Goal: Task Accomplishment & Management: Manage account settings

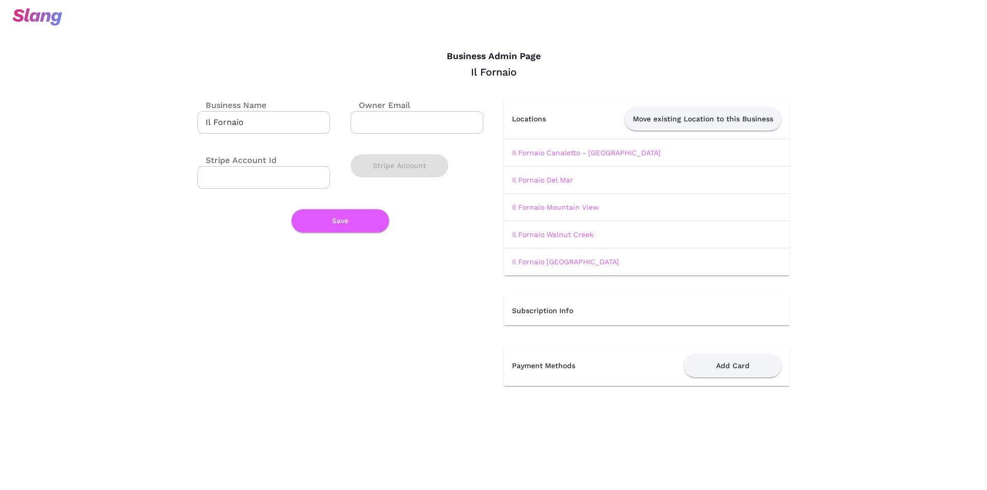
click at [54, 22] on img at bounding box center [37, 16] width 50 height 17
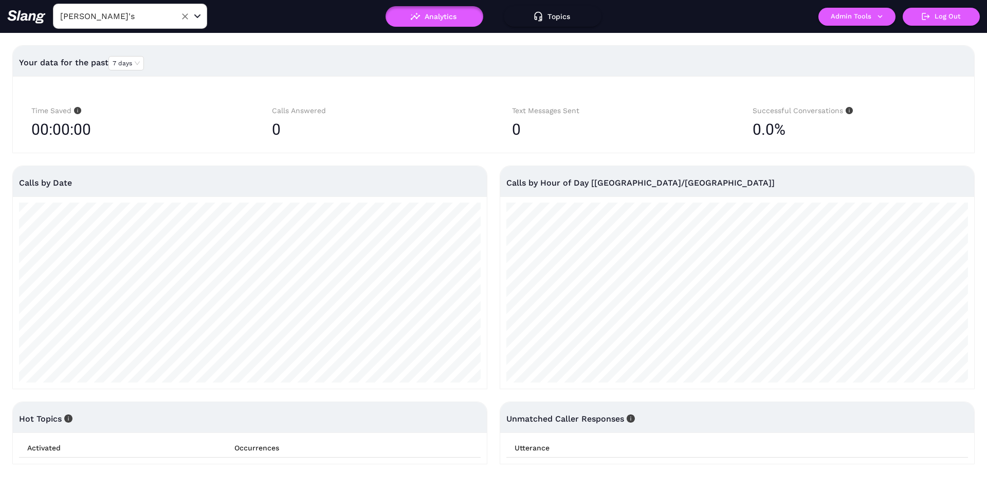
click at [127, 21] on input "[PERSON_NAME]'s" at bounding box center [114, 16] width 113 height 16
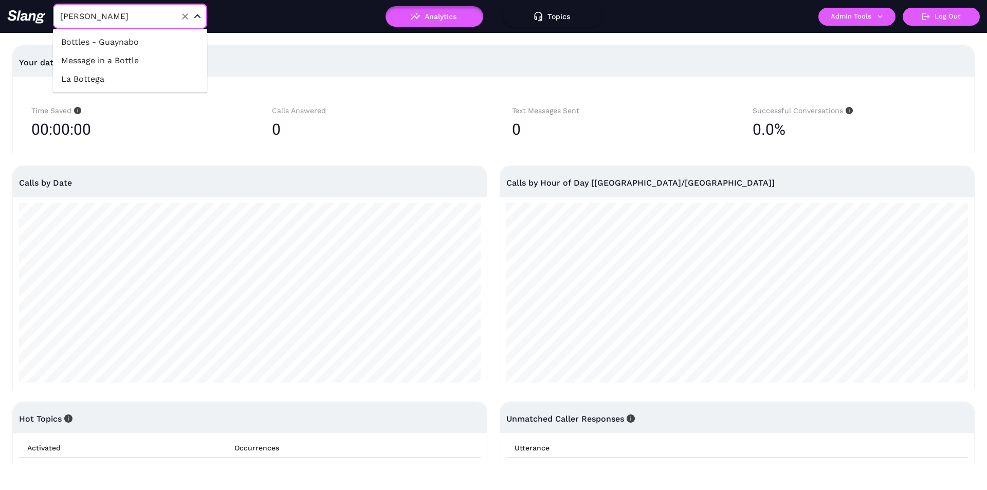
type input "bottl"
click at [124, 34] on li "Bottles - Guaynabo" at bounding box center [130, 42] width 154 height 19
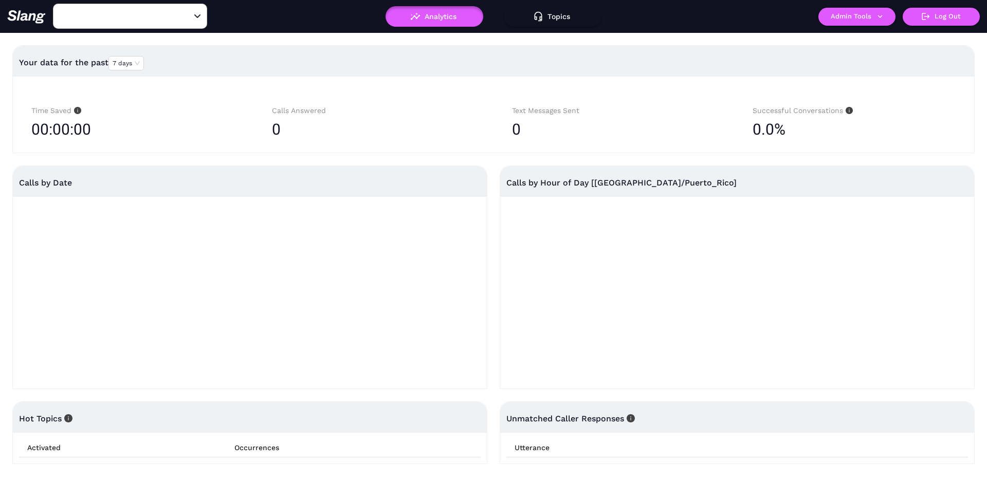
type input "Bottles - Guaynabo"
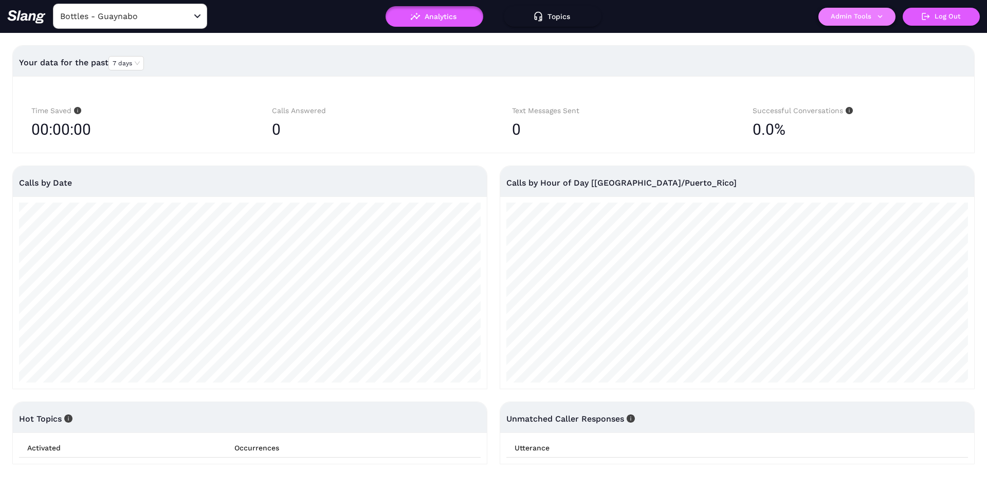
click at [837, 22] on button "Admin Tools" at bounding box center [857, 17] width 77 height 18
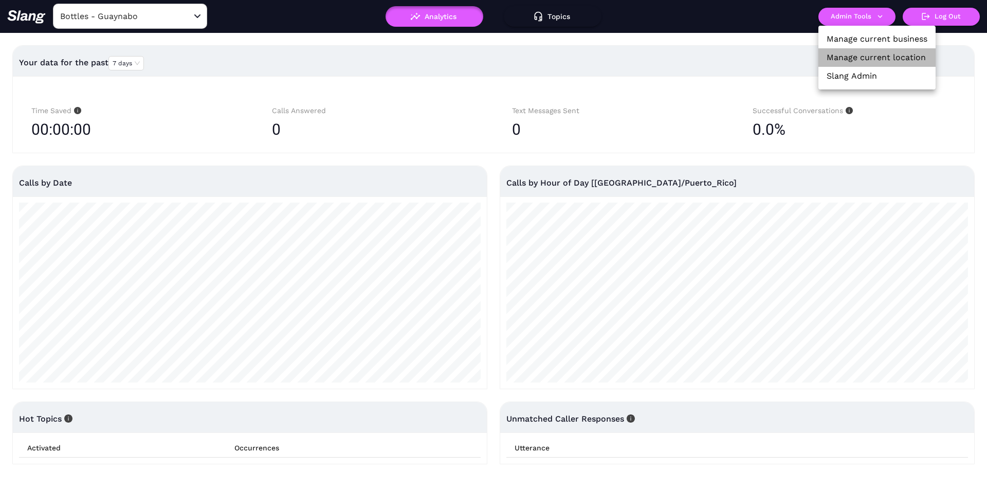
click at [839, 53] on link "Manage current location" at bounding box center [876, 57] width 99 height 12
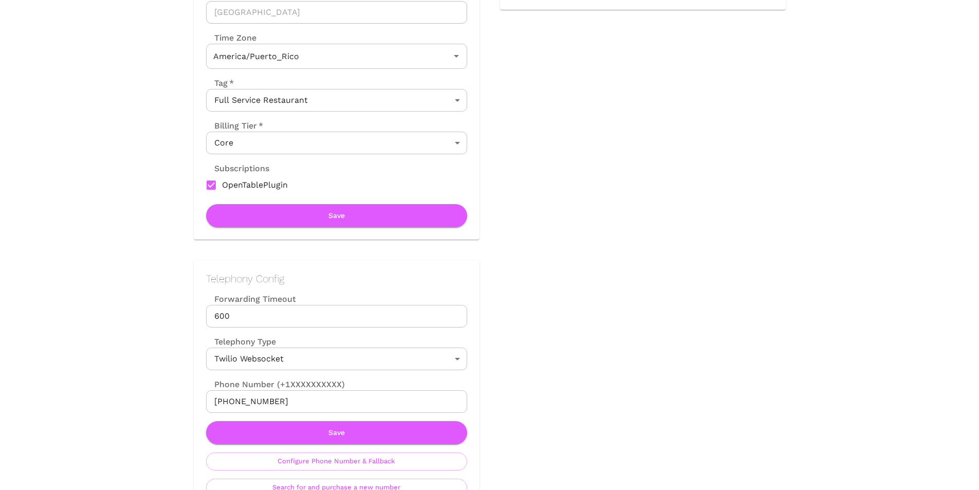
scroll to position [78, 0]
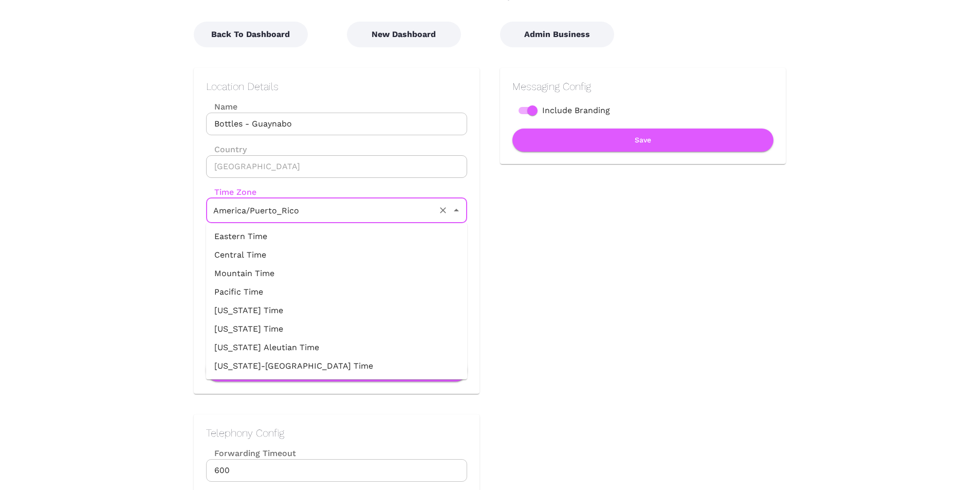
click at [427, 212] on input "America/Puerto_Rico" at bounding box center [322, 211] width 223 height 16
click at [596, 224] on div "Messaging Config Include Branding Save" at bounding box center [633, 220] width 306 height 347
click at [371, 213] on input "America/Puerto_Rico" at bounding box center [322, 211] width 223 height 16
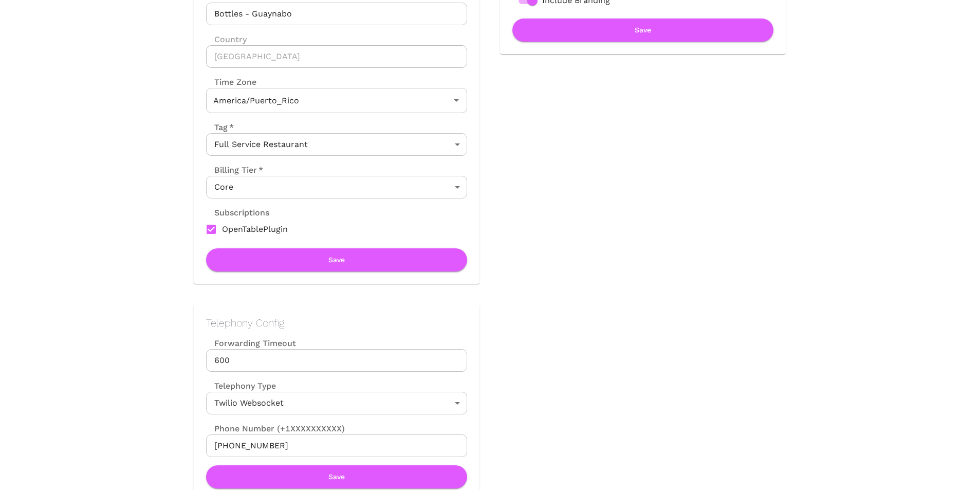
scroll to position [180, 0]
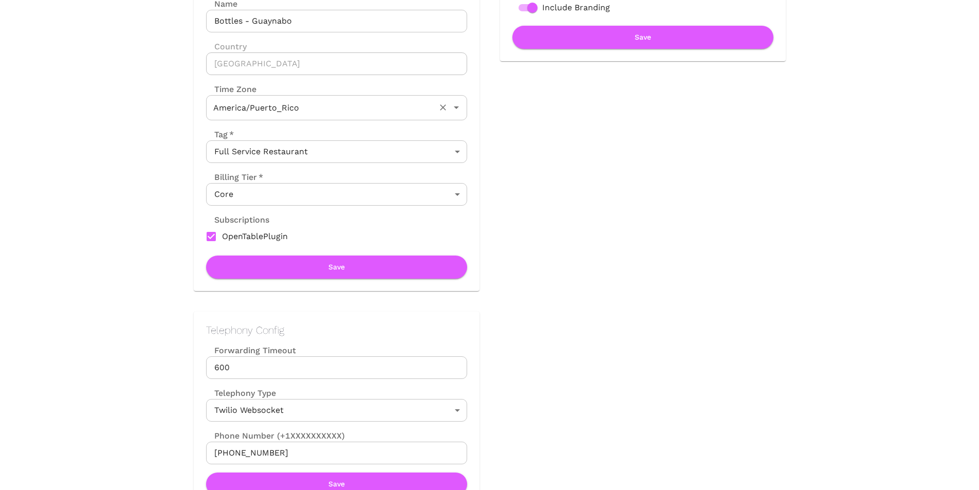
click at [295, 111] on input "America/Puerto_Rico" at bounding box center [322, 108] width 223 height 16
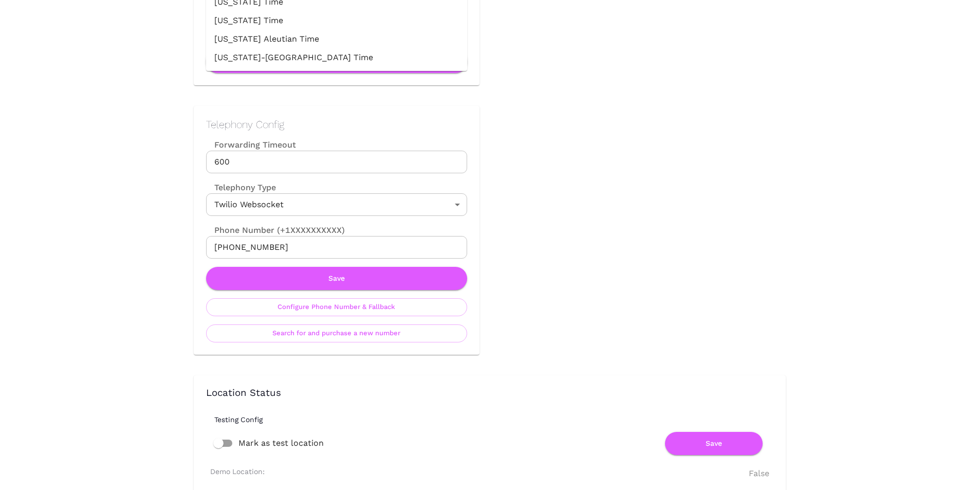
scroll to position [232, 0]
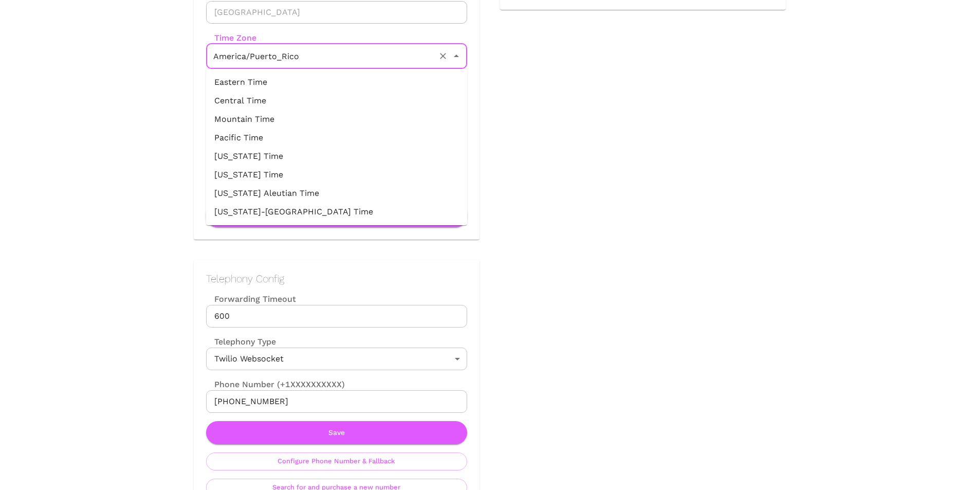
click at [624, 199] on div "Messaging Config Include Branding Save" at bounding box center [633, 66] width 306 height 347
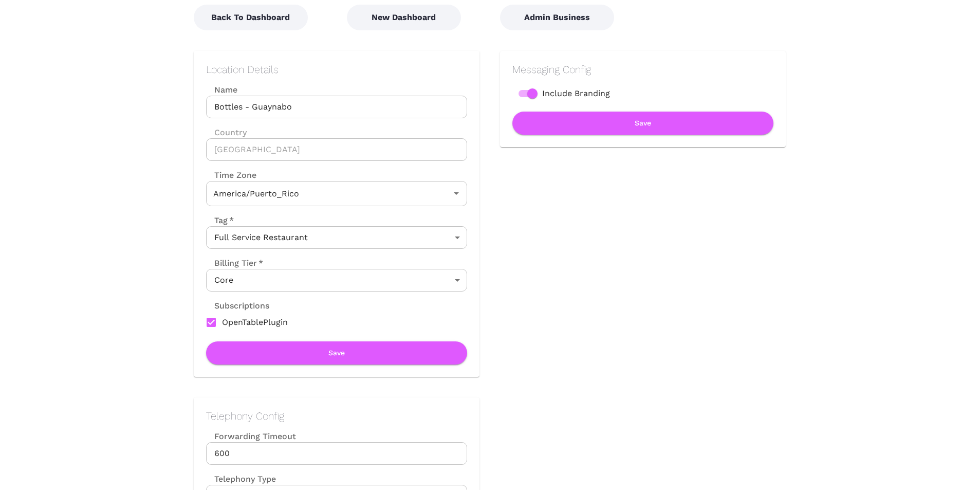
scroll to position [0, 0]
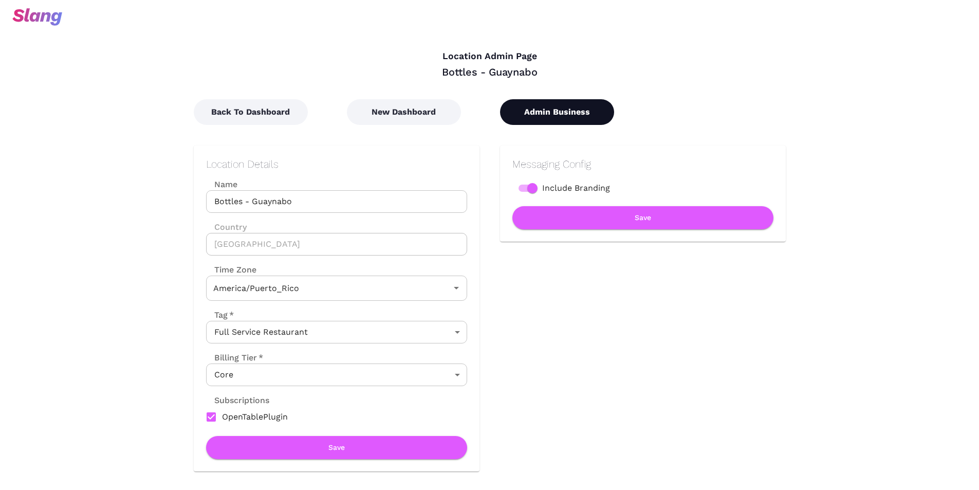
click at [542, 113] on button "Admin Business" at bounding box center [557, 112] width 114 height 26
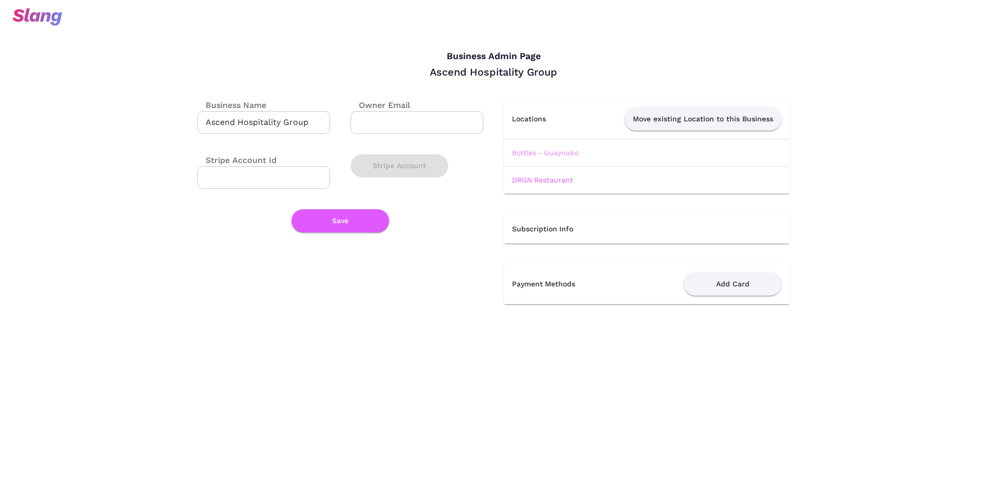
click at [562, 152] on link "Bottles - Guaynabo" at bounding box center [545, 153] width 67 height 8
